Goal: Information Seeking & Learning: Learn about a topic

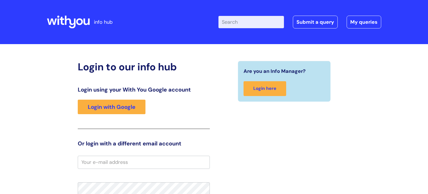
click at [235, 23] on input "Enter your search term here..." at bounding box center [250, 22] width 65 height 12
type input "supporting a staff member through menopause"
click button "Search" at bounding box center [0, 0] width 0 height 0
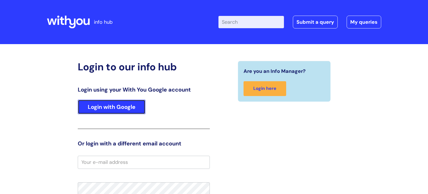
click at [111, 107] on link "Login with Google" at bounding box center [112, 106] width 68 height 14
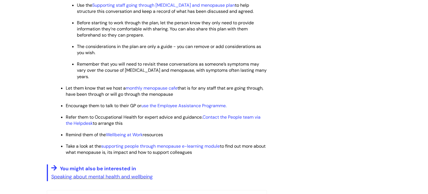
scroll to position [326, 0]
